Goal: Check status: Check status

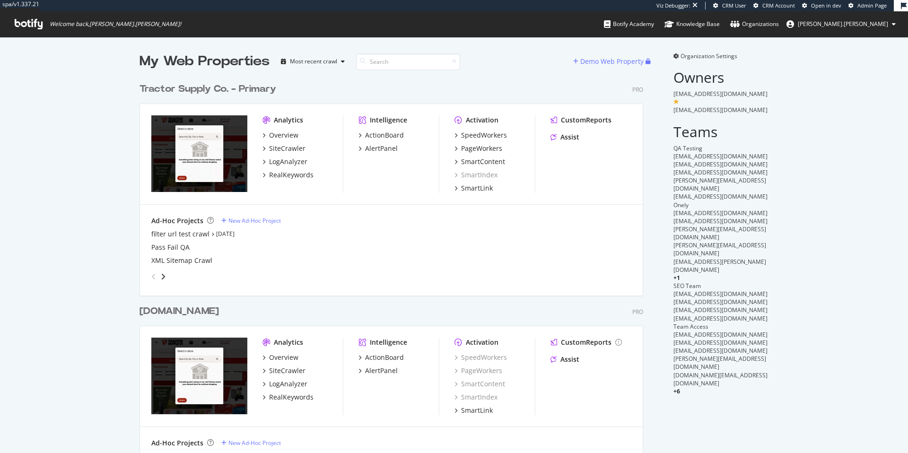
scroll to position [446, 894]
click at [288, 150] on div "SiteCrawler" at bounding box center [287, 148] width 36 height 9
